Goal: Transaction & Acquisition: Purchase product/service

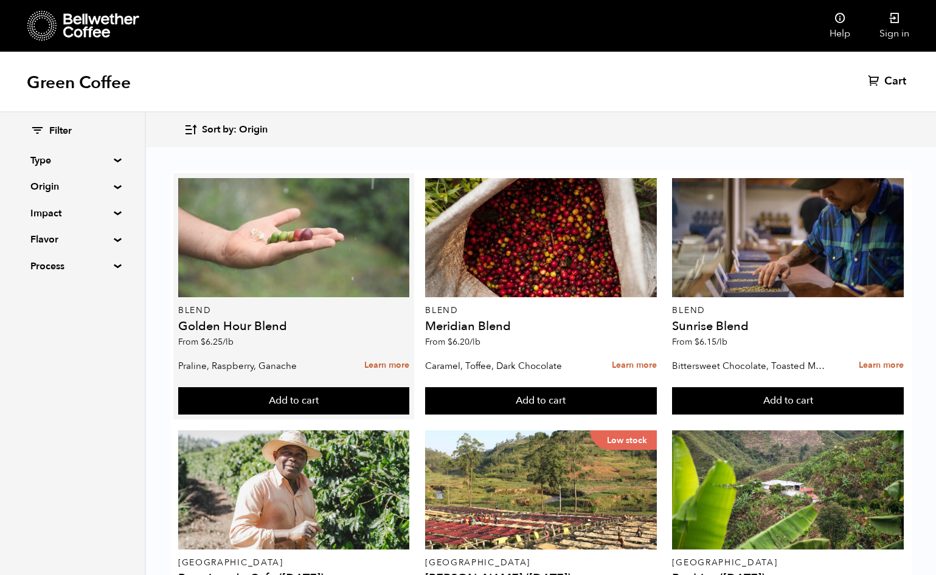
click at [288, 246] on div at bounding box center [294, 237] width 232 height 119
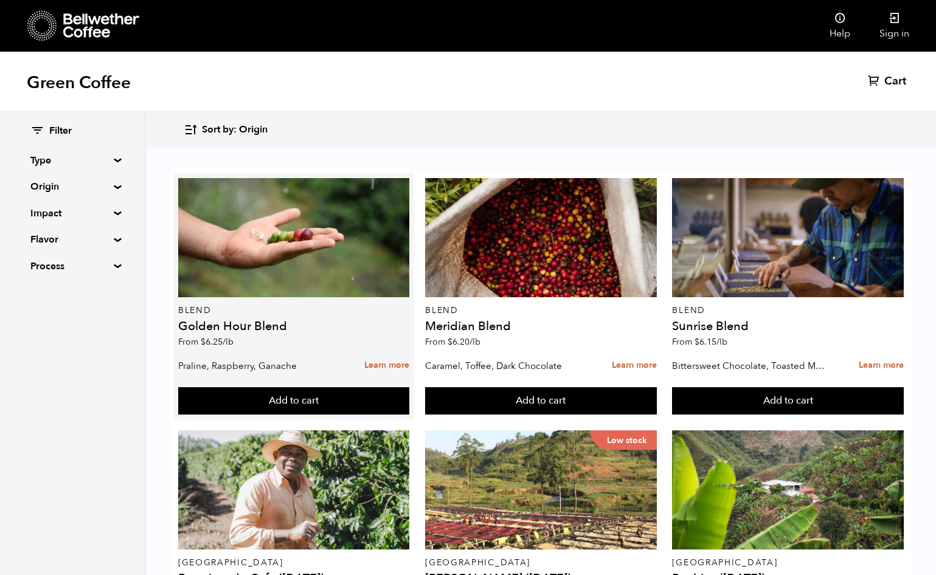
click at [233, 334] on div "Blend Golden Hour Blend From $ 6.25 /lb" at bounding box center [294, 266] width 232 height 176
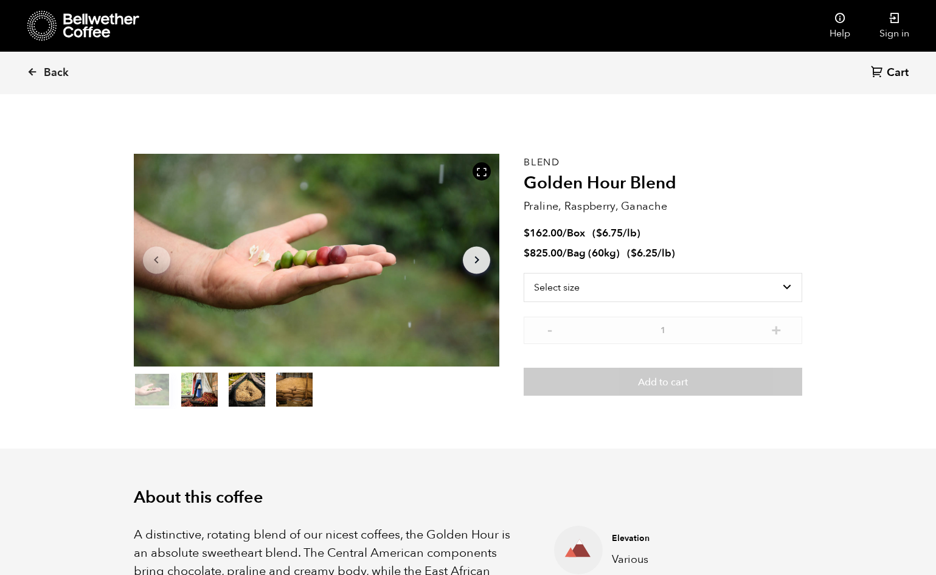
scroll to position [529, 648]
click at [587, 287] on select "Select size Bag (60kg) (132 lbs) Box (24 lbs)" at bounding box center [663, 287] width 279 height 29
select select "box"
click at [524, 273] on select "Select size Bag (60kg) (132 lbs) Box (24 lbs)" at bounding box center [663, 287] width 279 height 29
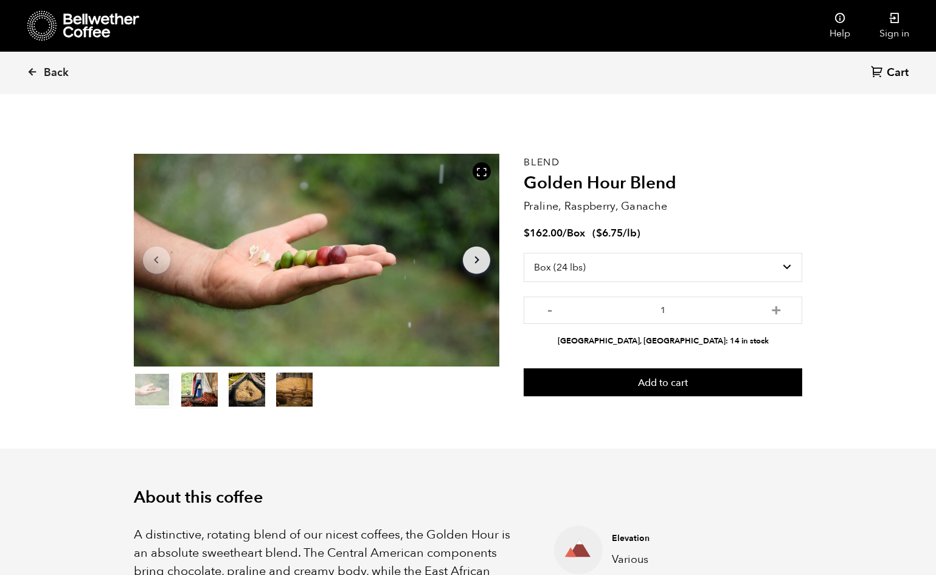
click at [619, 331] on div "Alameda, CA: 14 in stock" at bounding box center [663, 339] width 279 height 18
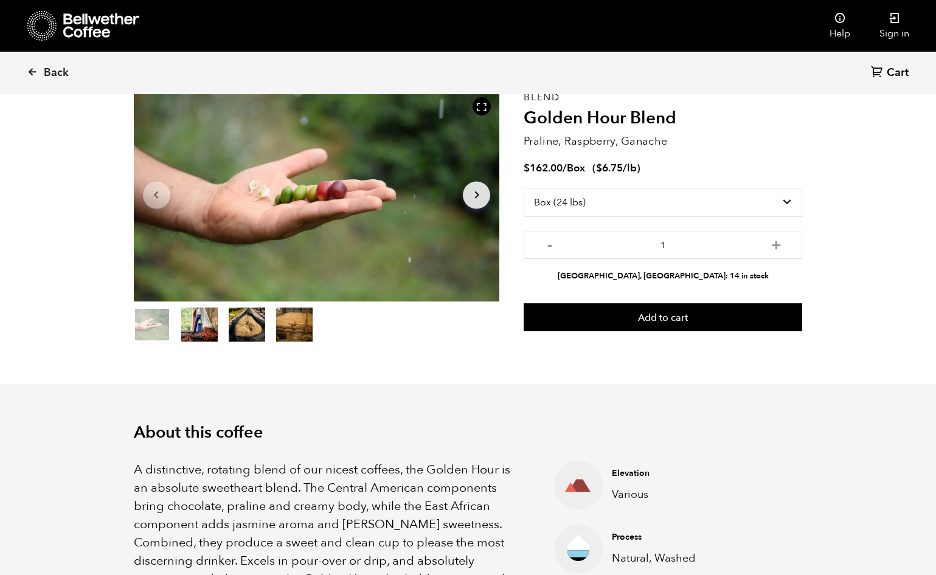
scroll to position [66, 0]
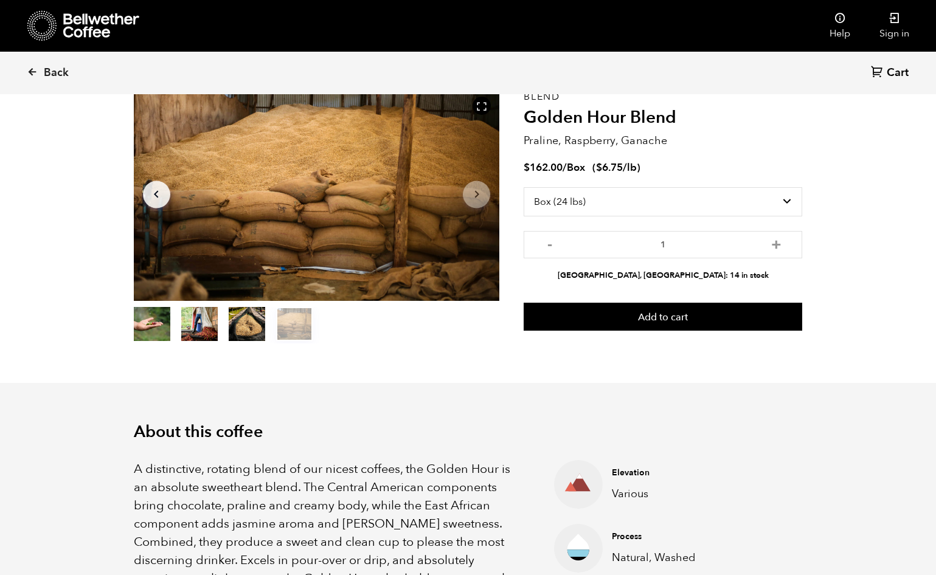
click at [475, 190] on icon "Arrow Right" at bounding box center [476, 194] width 15 height 15
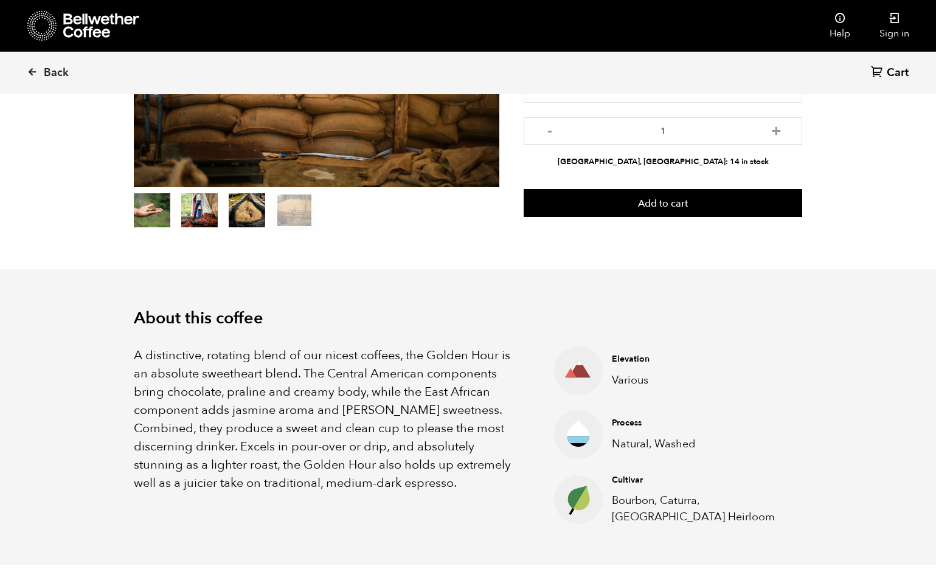
scroll to position [0, 0]
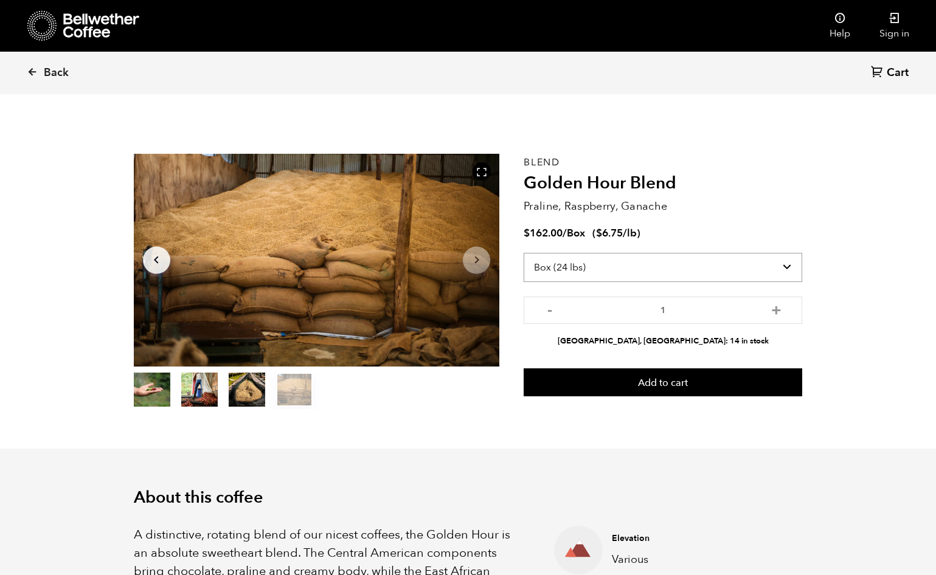
click at [575, 266] on select "Select size Bag (60kg) (132 lbs) Box (24 lbs)" at bounding box center [663, 267] width 279 height 29
click at [524, 253] on select "Select size Bag (60kg) (132 lbs) Box (24 lbs)" at bounding box center [663, 267] width 279 height 29
